Goal: Navigation & Orientation: Find specific page/section

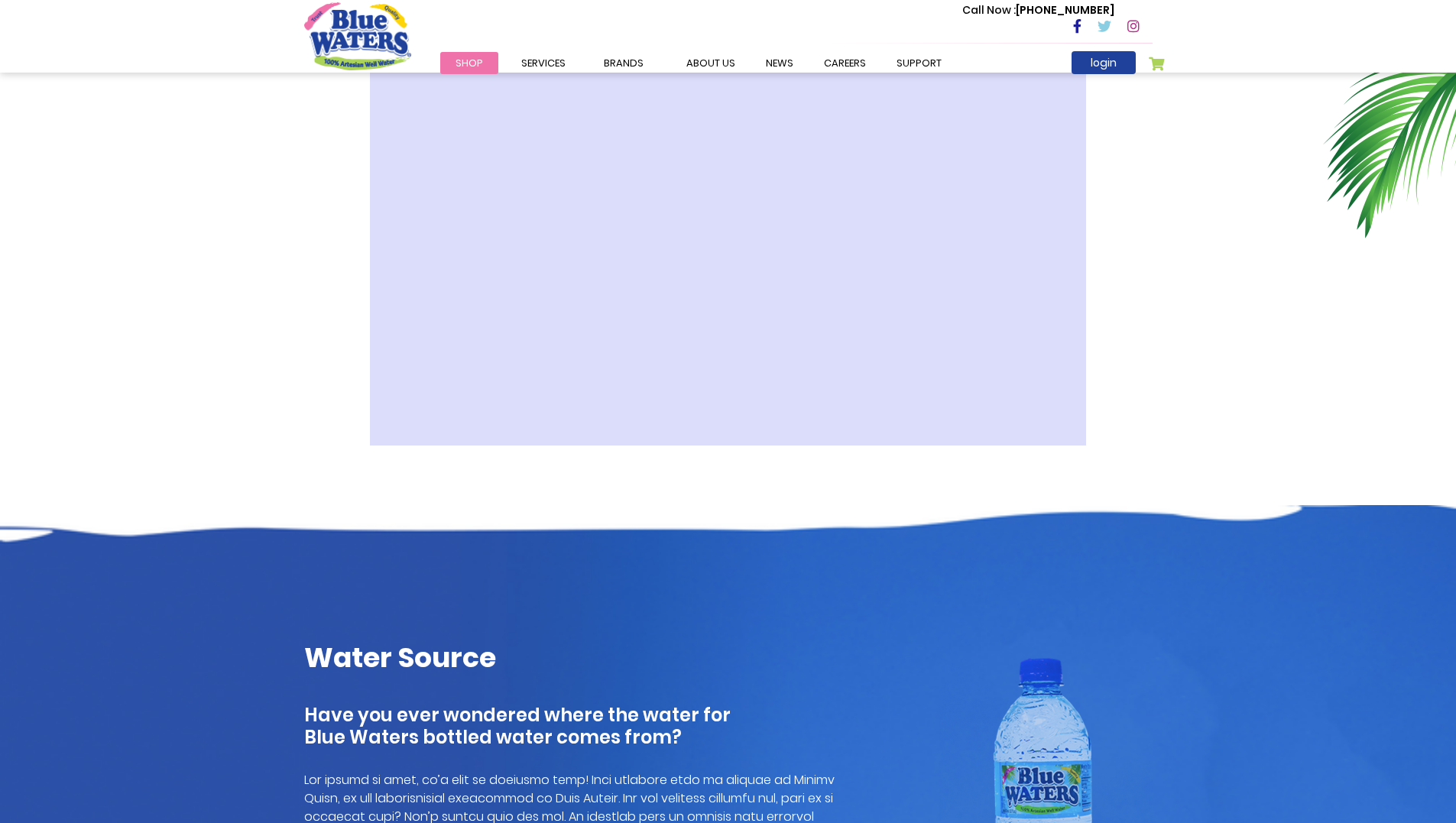
scroll to position [383, 0]
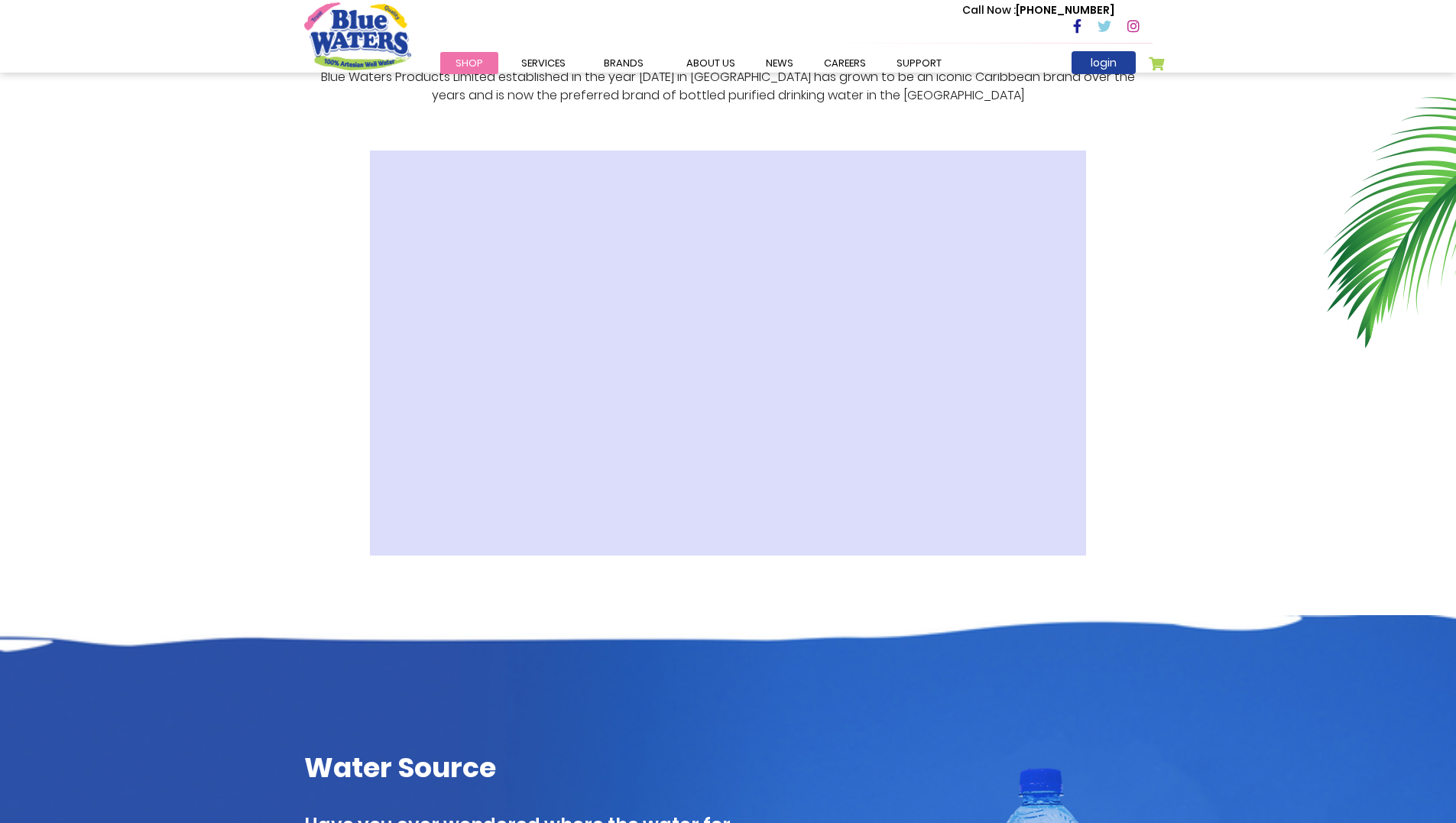
click at [1225, 321] on div "Our Story Blue Waters Products Limited established in the year 1999 in Trinidad…" at bounding box center [728, 268] width 1456 height 696
click at [769, 60] on link "News" at bounding box center [779, 63] width 58 height 23
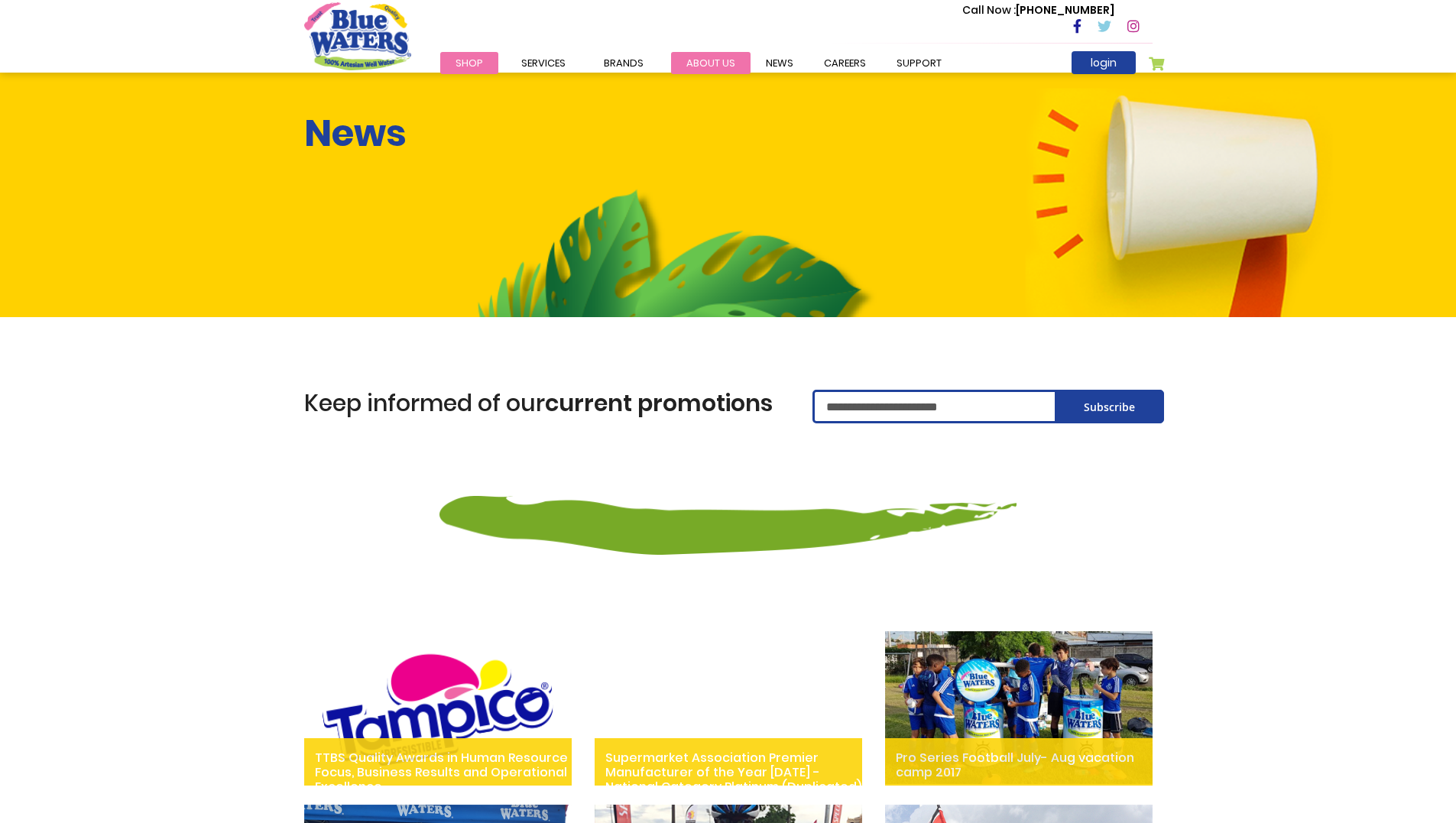
click at [700, 60] on link "about us" at bounding box center [710, 63] width 80 height 23
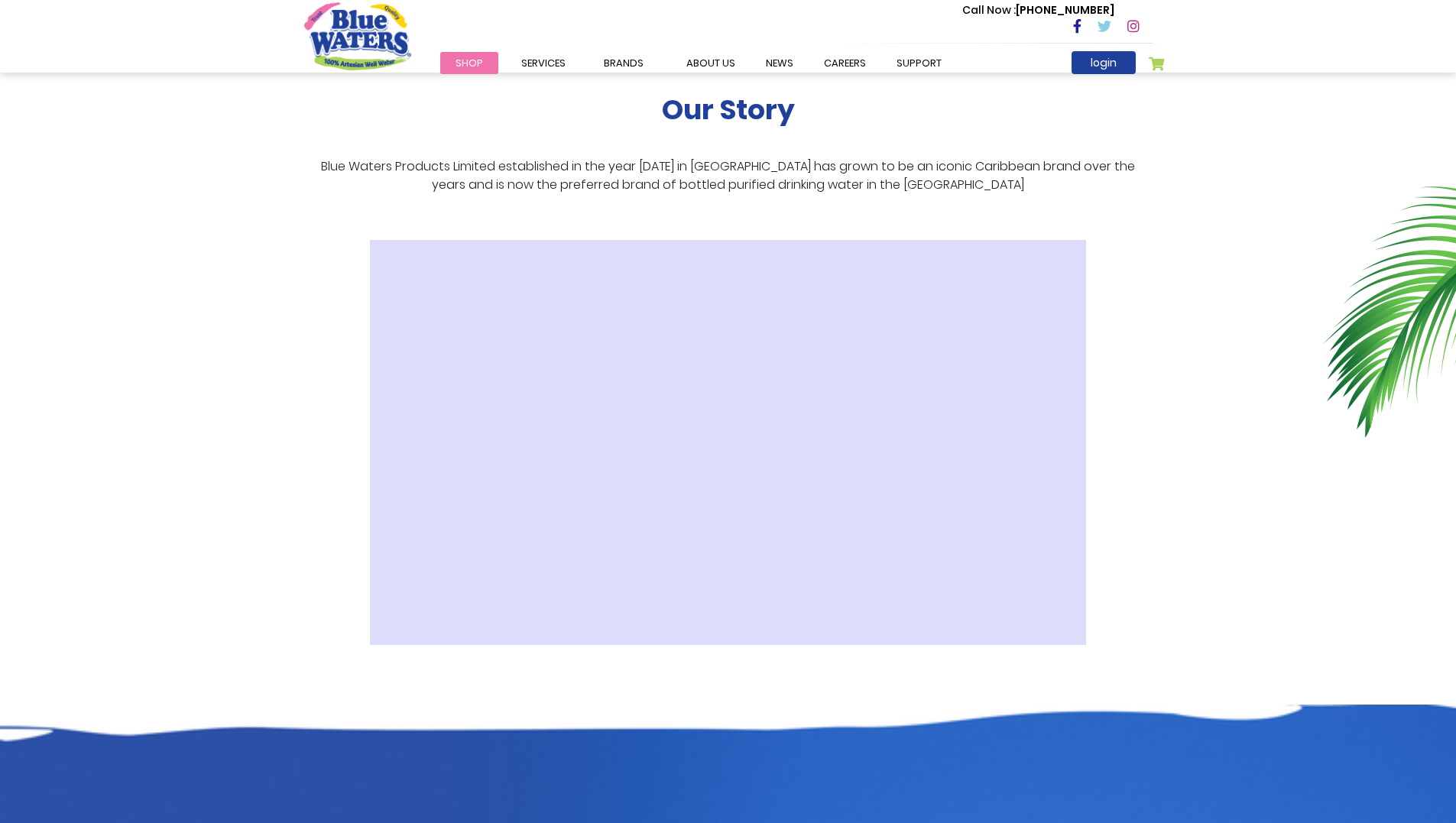
scroll to position [280, 0]
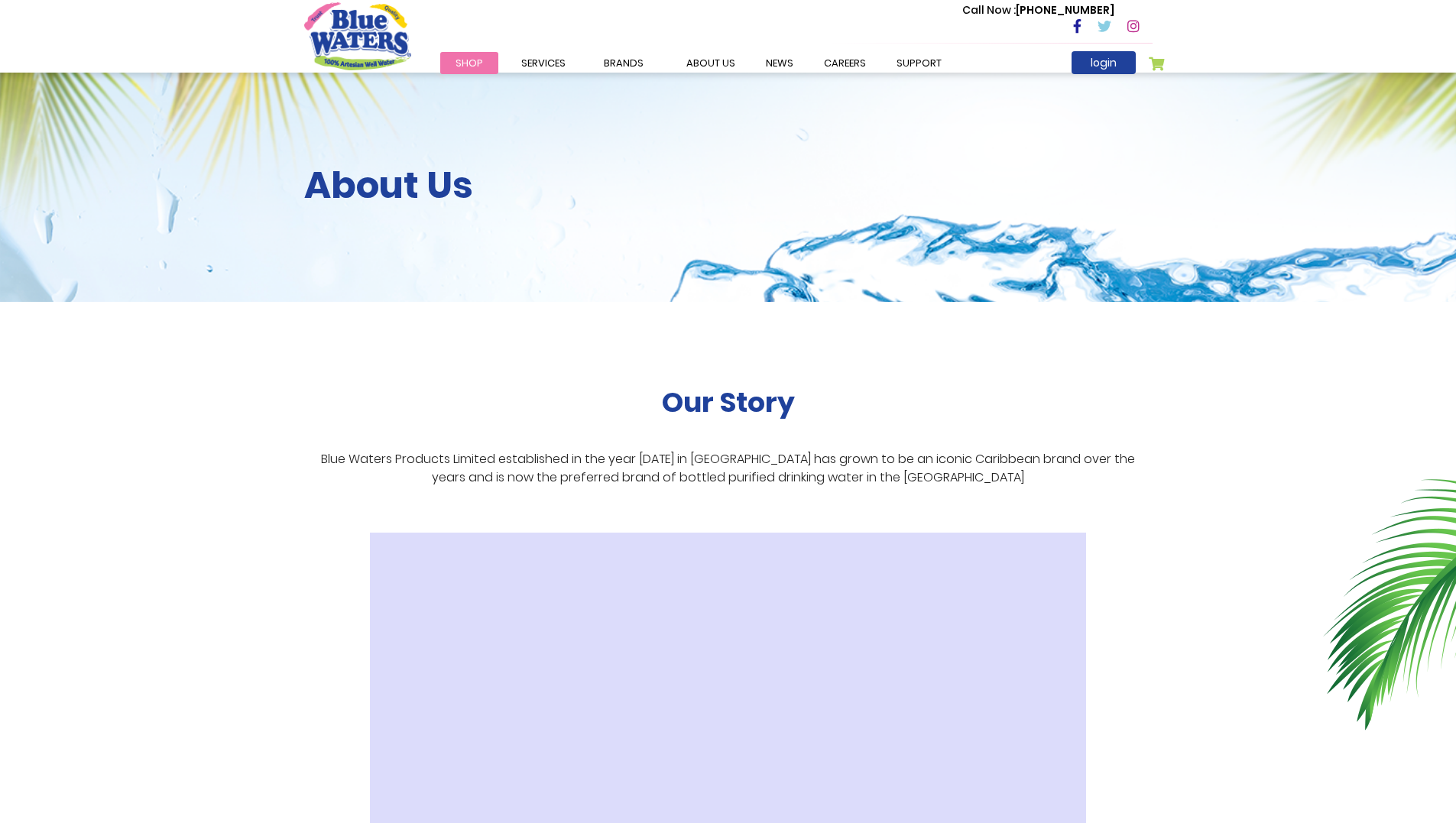
scroll to position [383, 0]
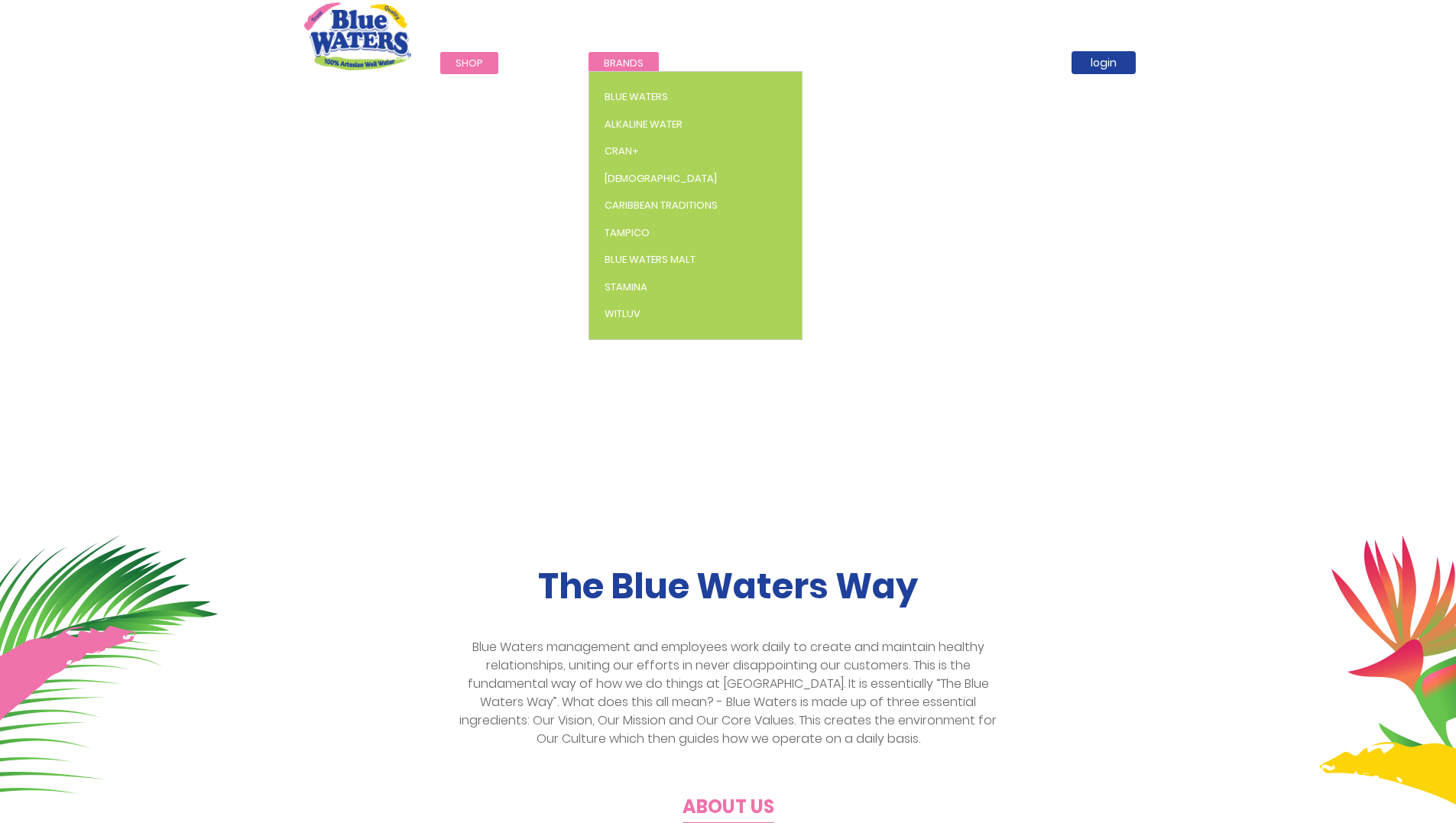
click at [600, 59] on link "Brands" at bounding box center [624, 63] width 71 height 23
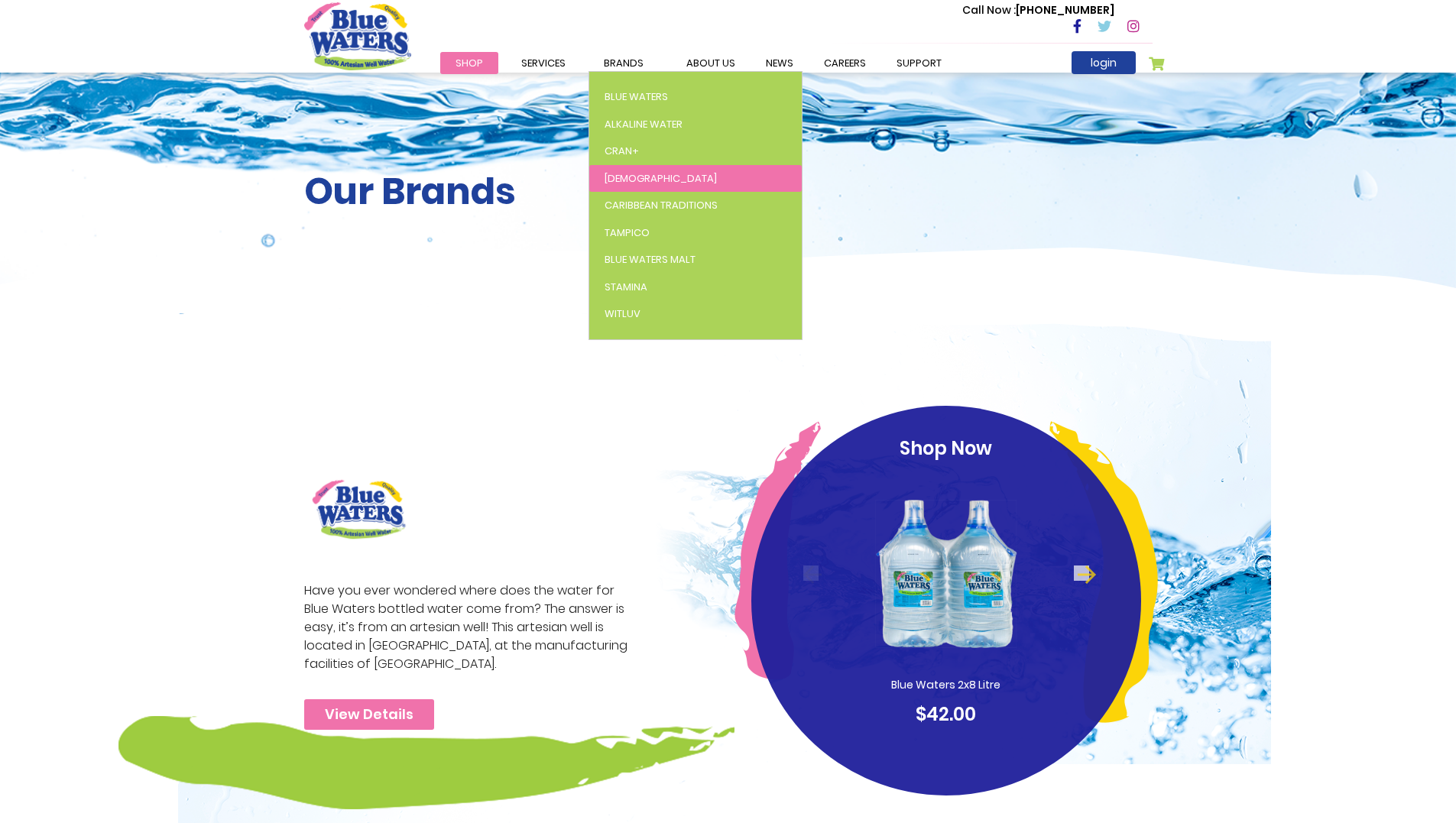
click at [606, 180] on span "[DEMOGRAPHIC_DATA]" at bounding box center [661, 178] width 112 height 14
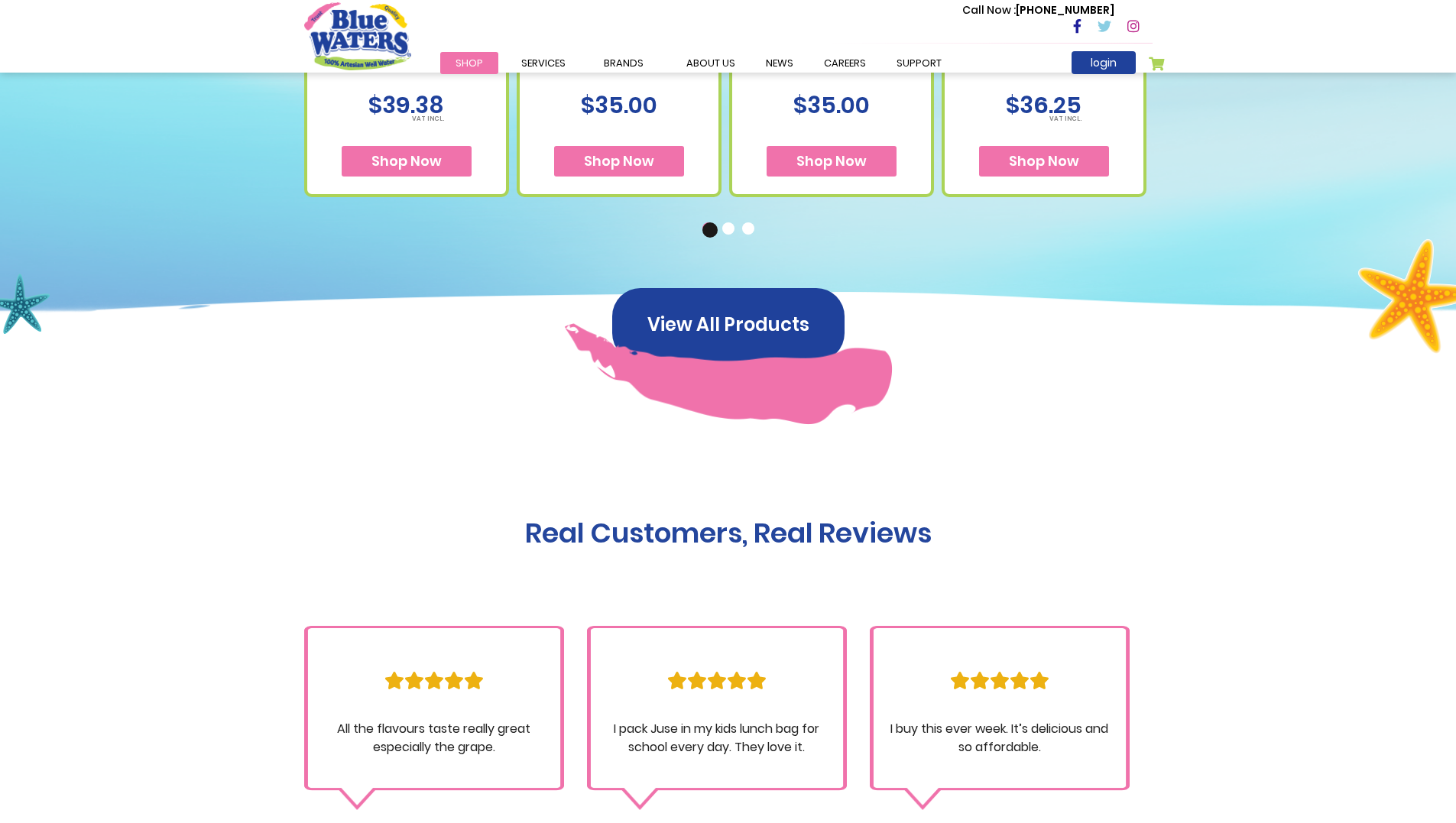
scroll to position [833, 0]
